Goal: Complete application form

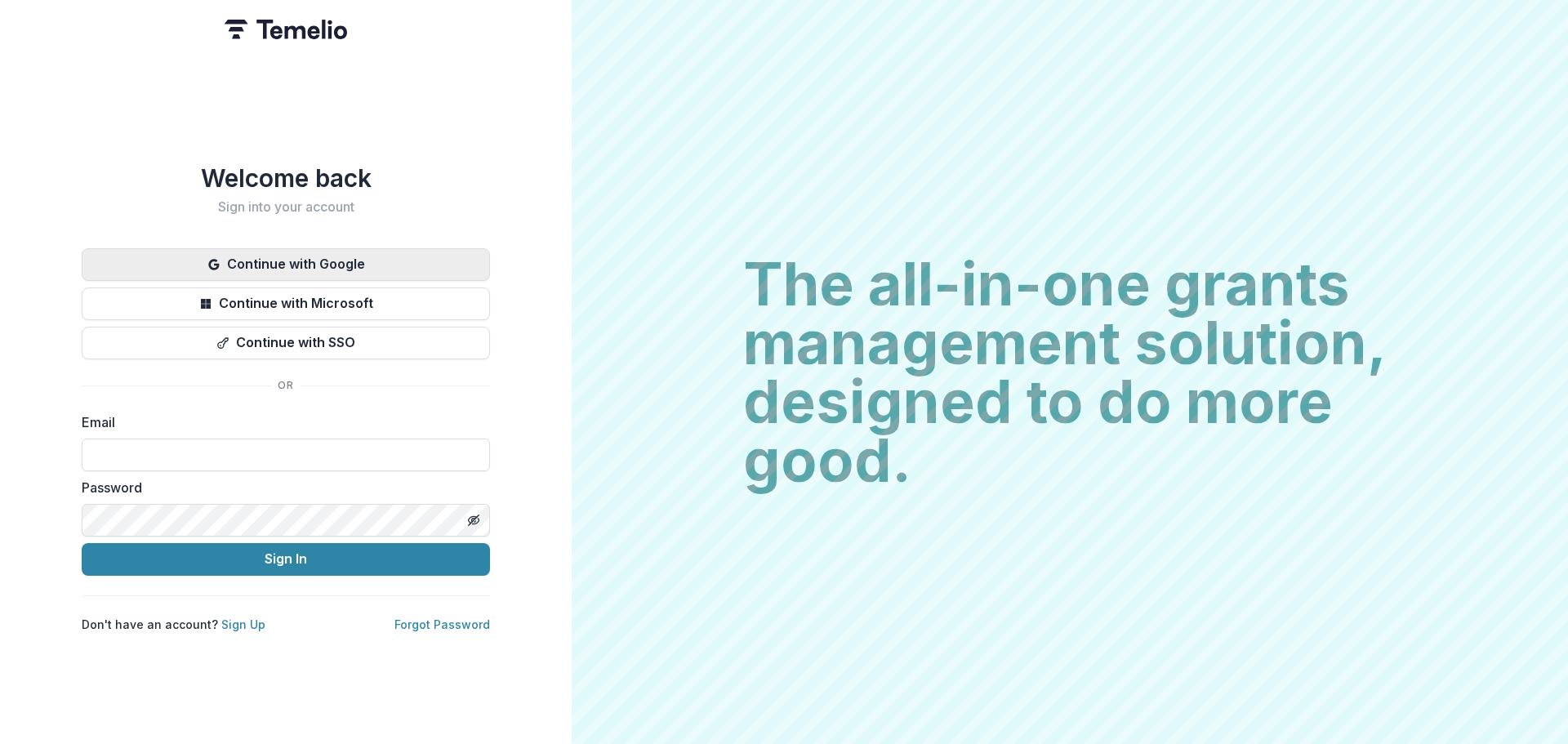
click at [352, 248] on button "Continue with Google" at bounding box center [286, 264] width 408 height 32
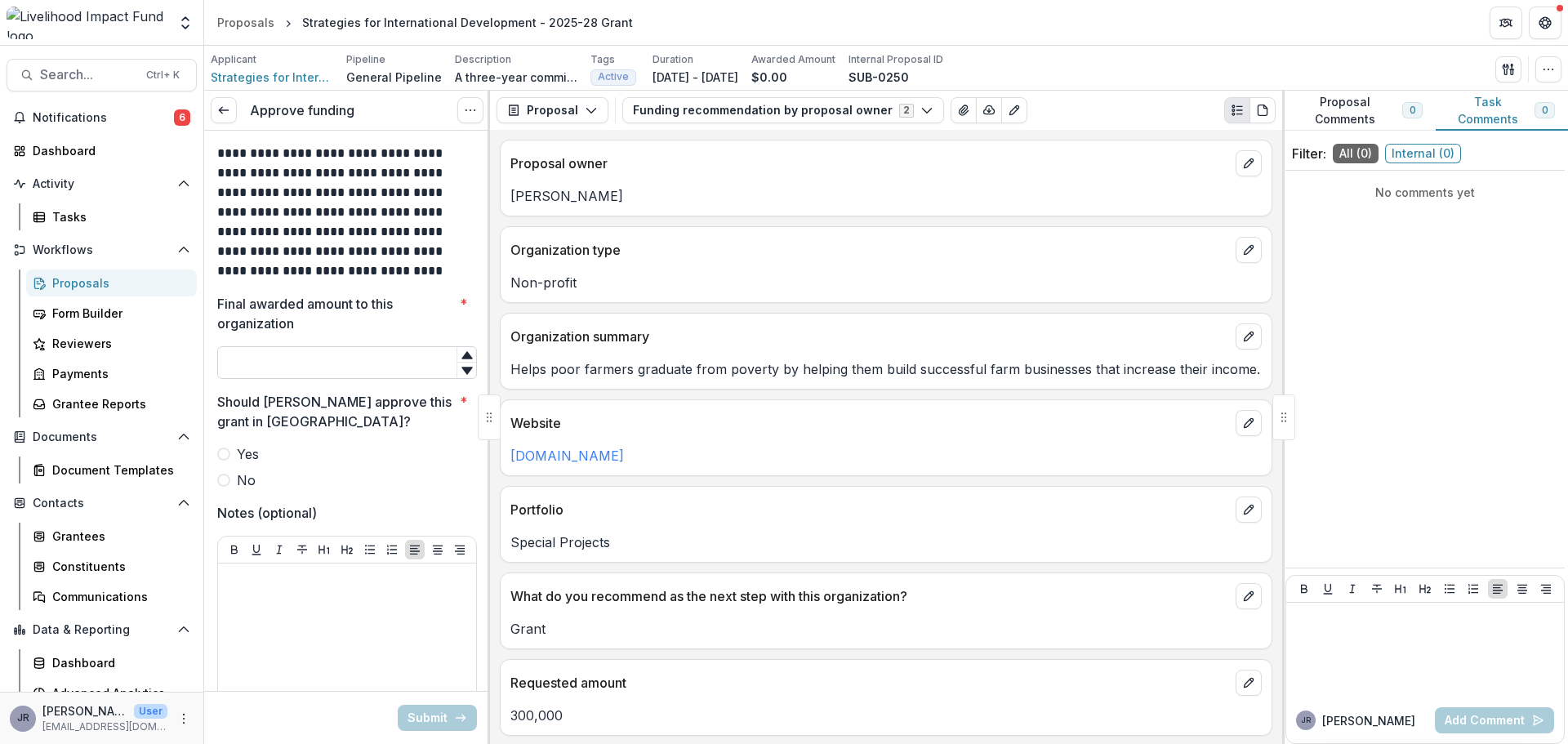
click at [357, 366] on input "Final awarded amount to this organization *" at bounding box center [347, 362] width 259 height 32
